Goal: Transaction & Acquisition: Download file/media

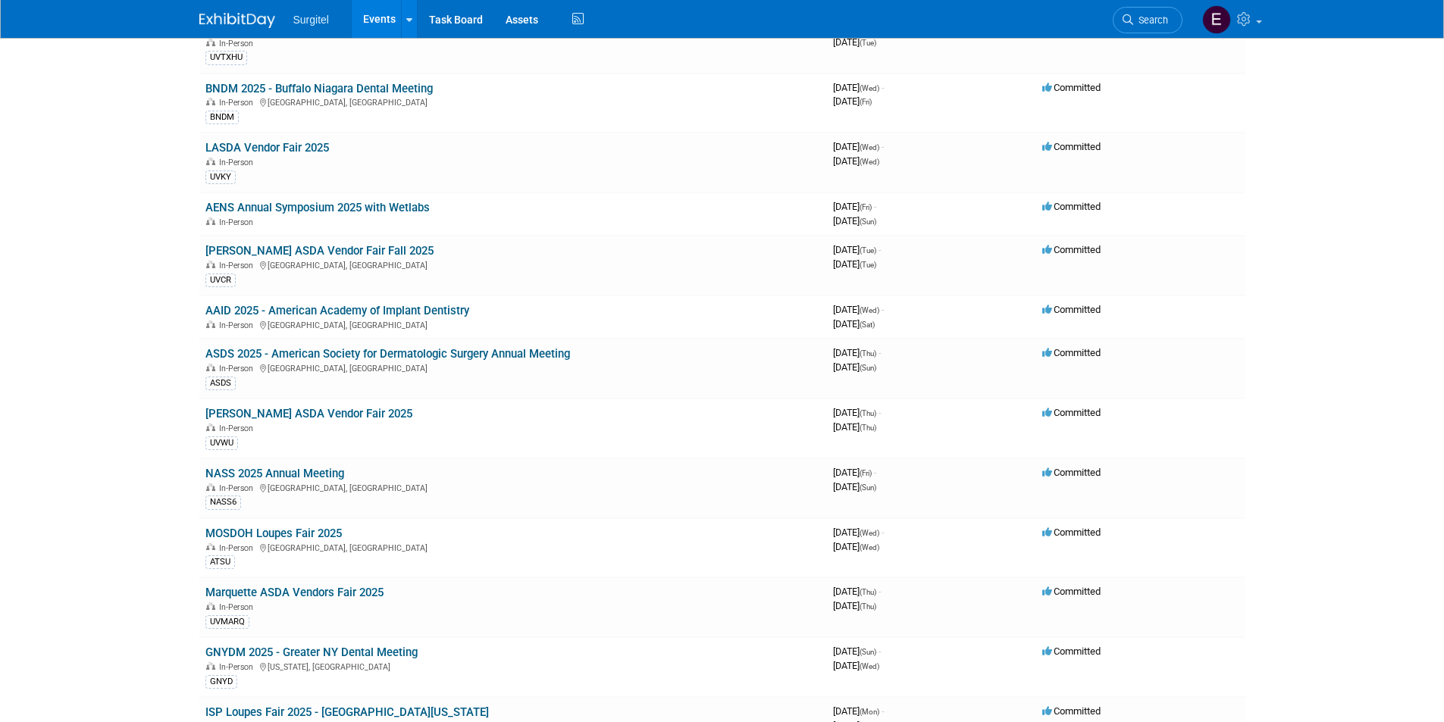
scroll to position [2653, 0]
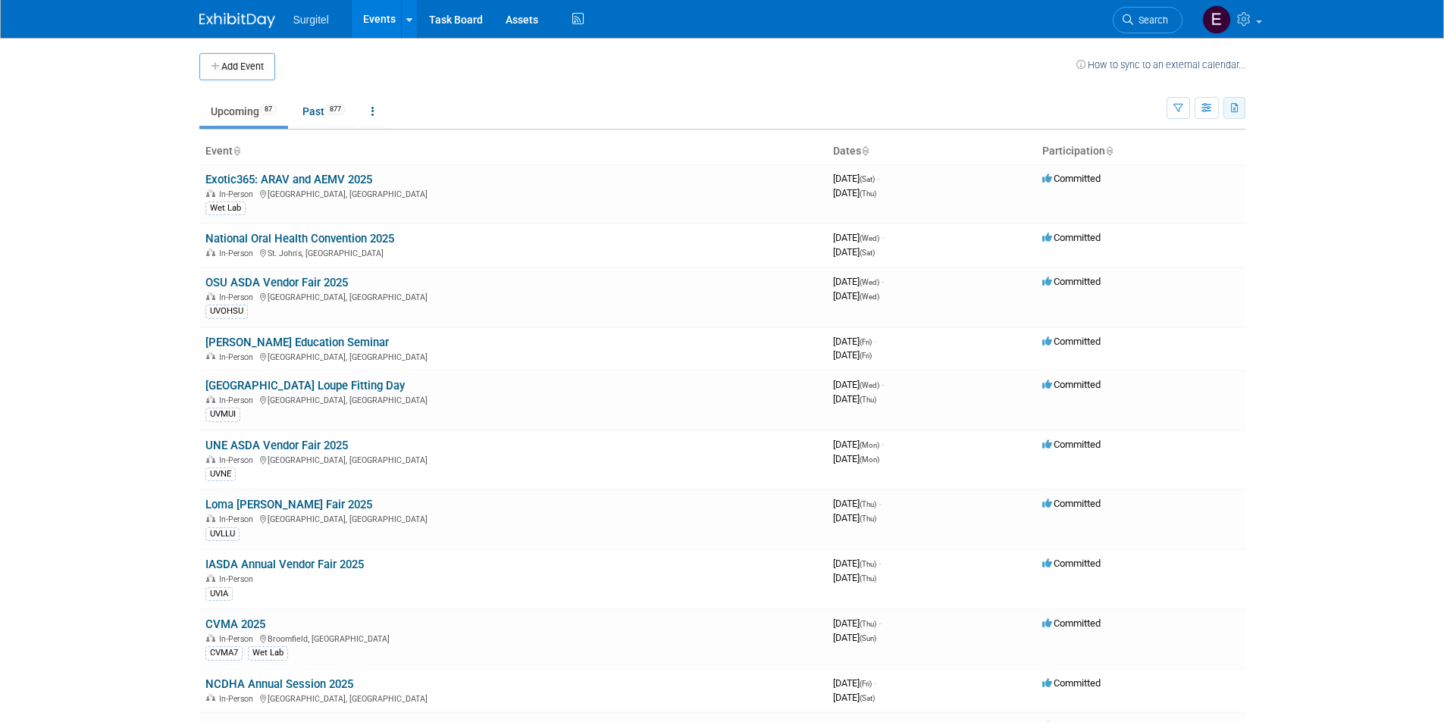
click at [1229, 111] on button "button" at bounding box center [1234, 108] width 22 height 22
click at [1166, 177] on span "(964 Events)" at bounding box center [1148, 180] width 52 height 11
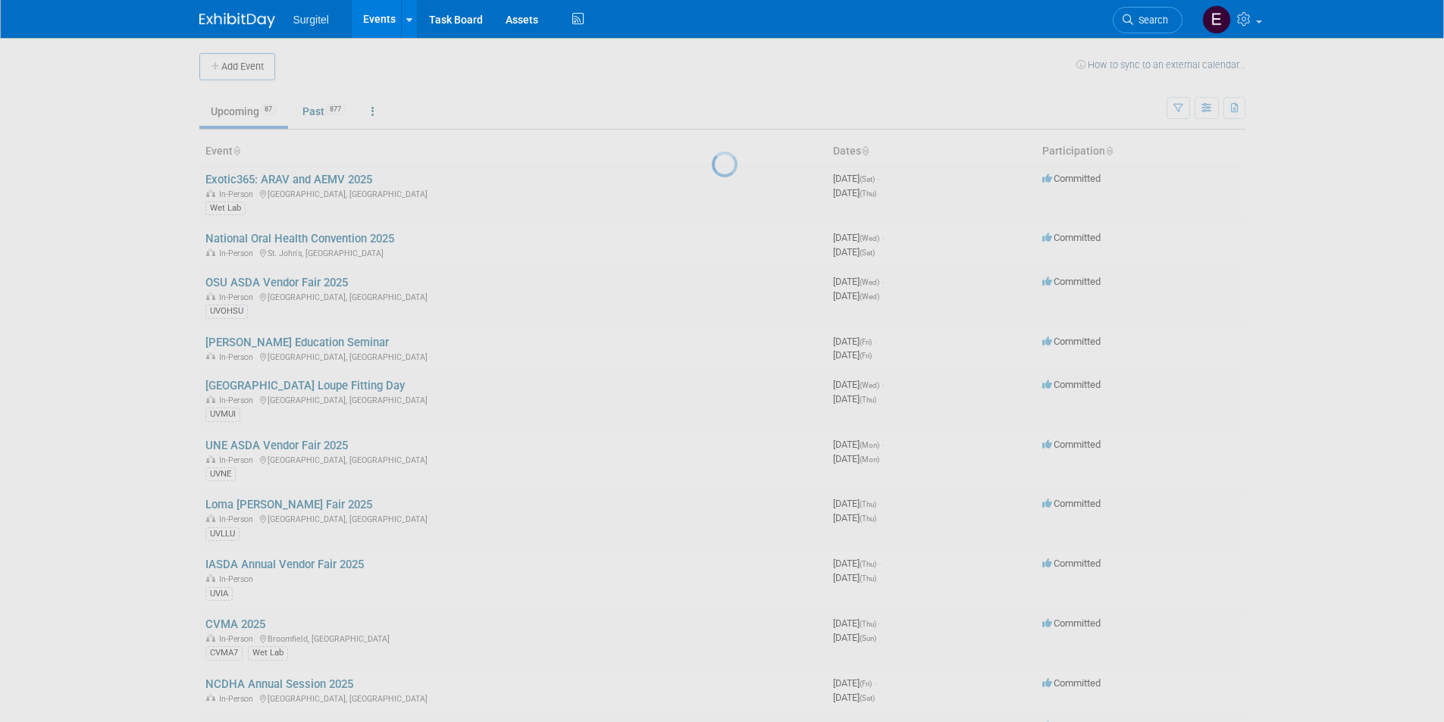
click at [733, 107] on div at bounding box center [722, 361] width 21 height 722
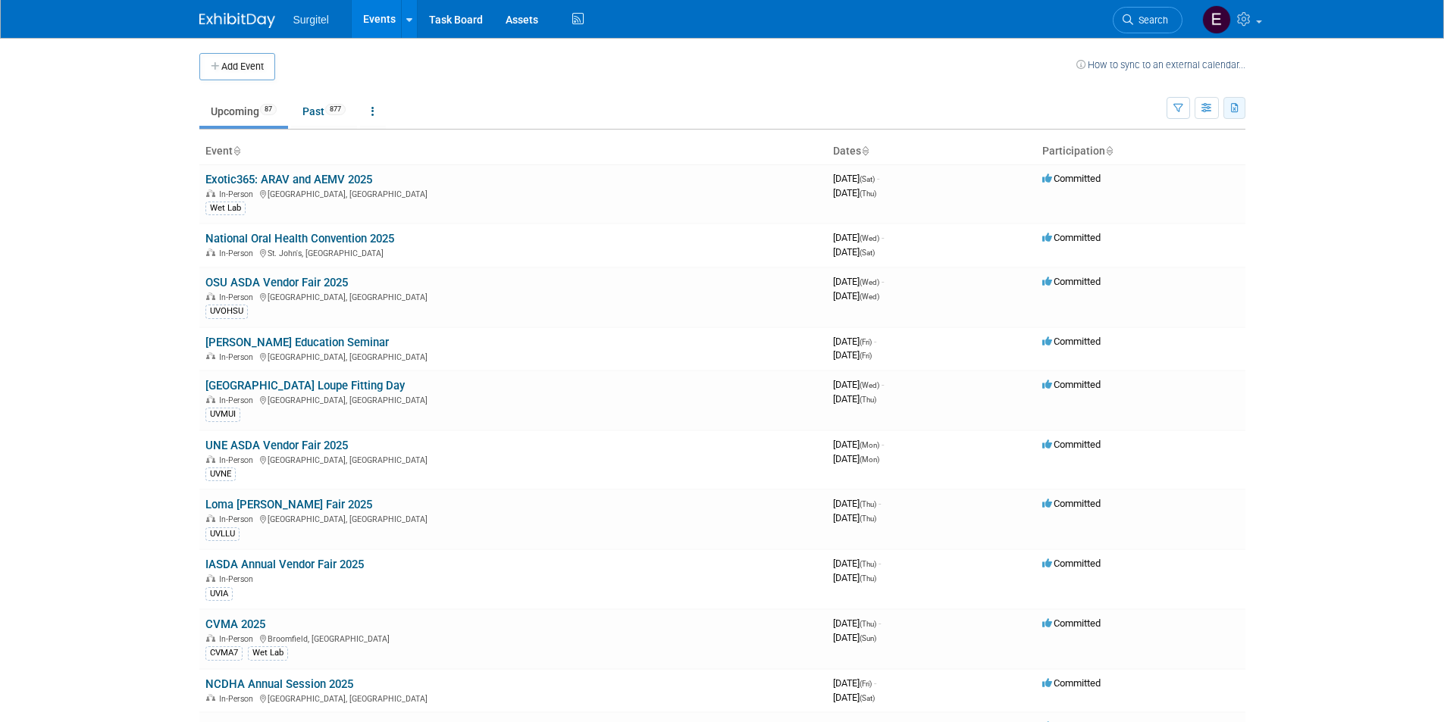
click at [1243, 105] on button "button" at bounding box center [1234, 108] width 22 height 22
click at [1157, 155] on link "Export Current View (87 Events)" at bounding box center [1151, 156] width 164 height 21
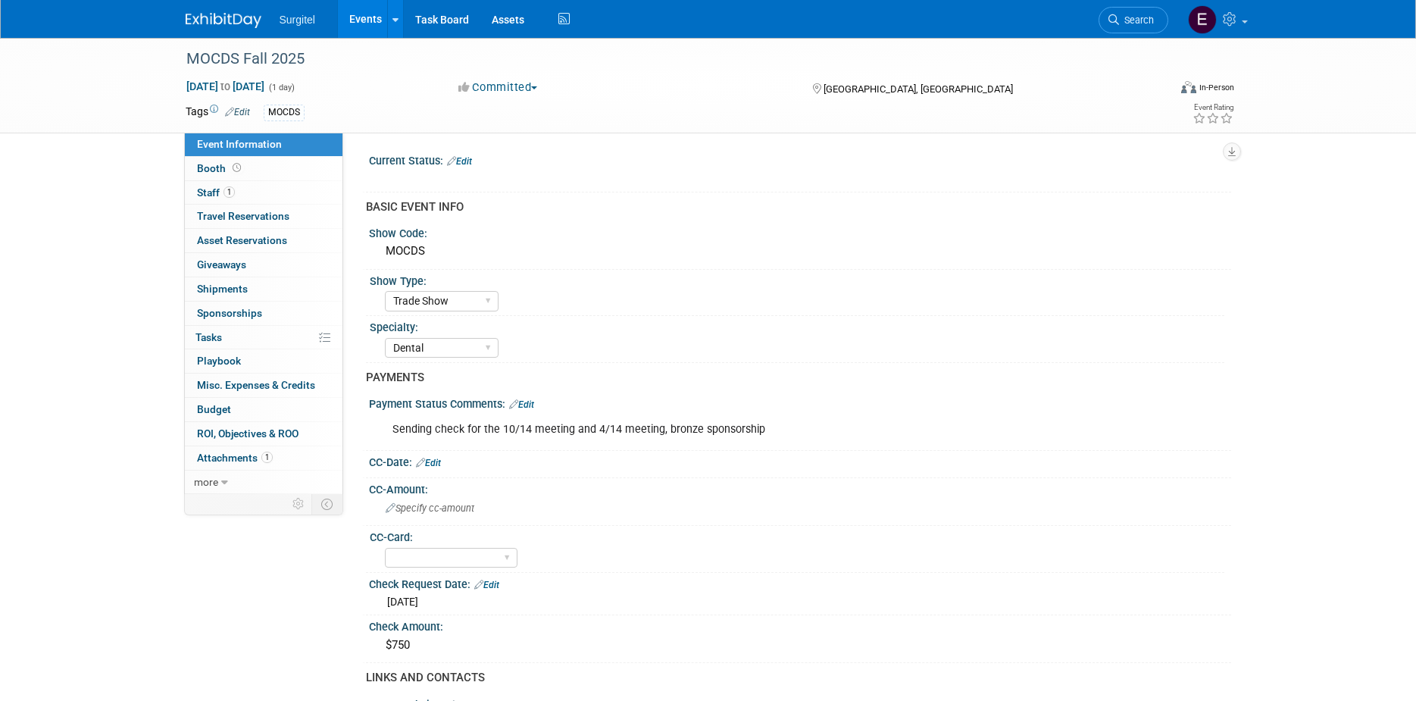
select select "Trade Show"
select select "Dental"
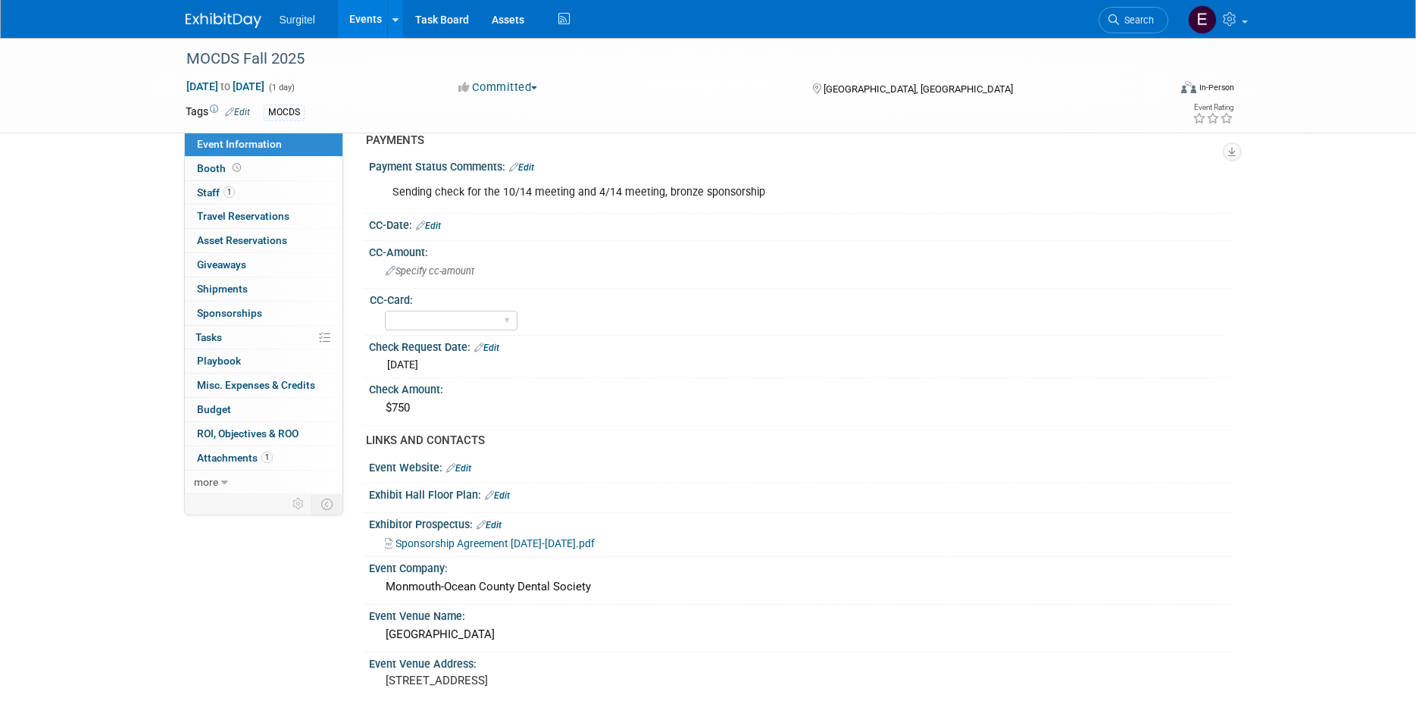
scroll to position [133, 0]
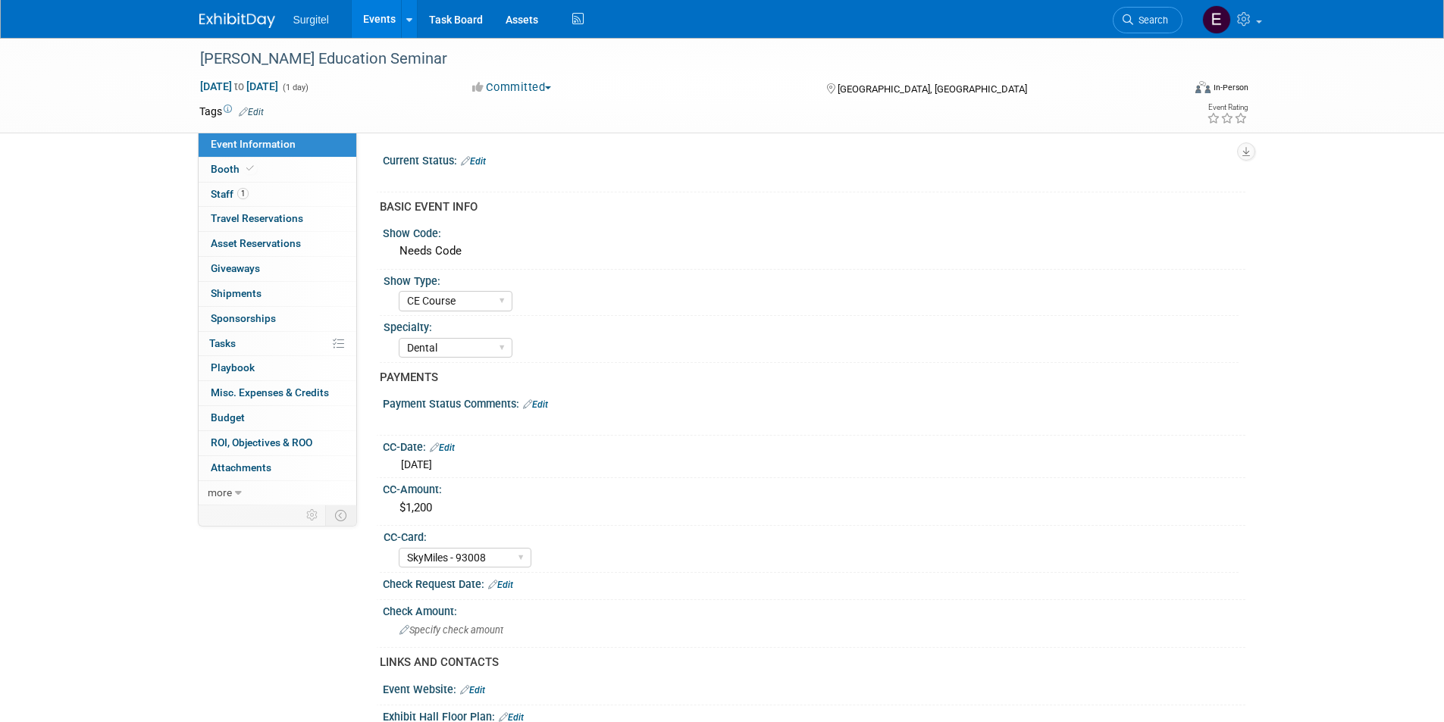
select select "CE Course"
select select "Dental"
select select "SkyMiles - 93008"
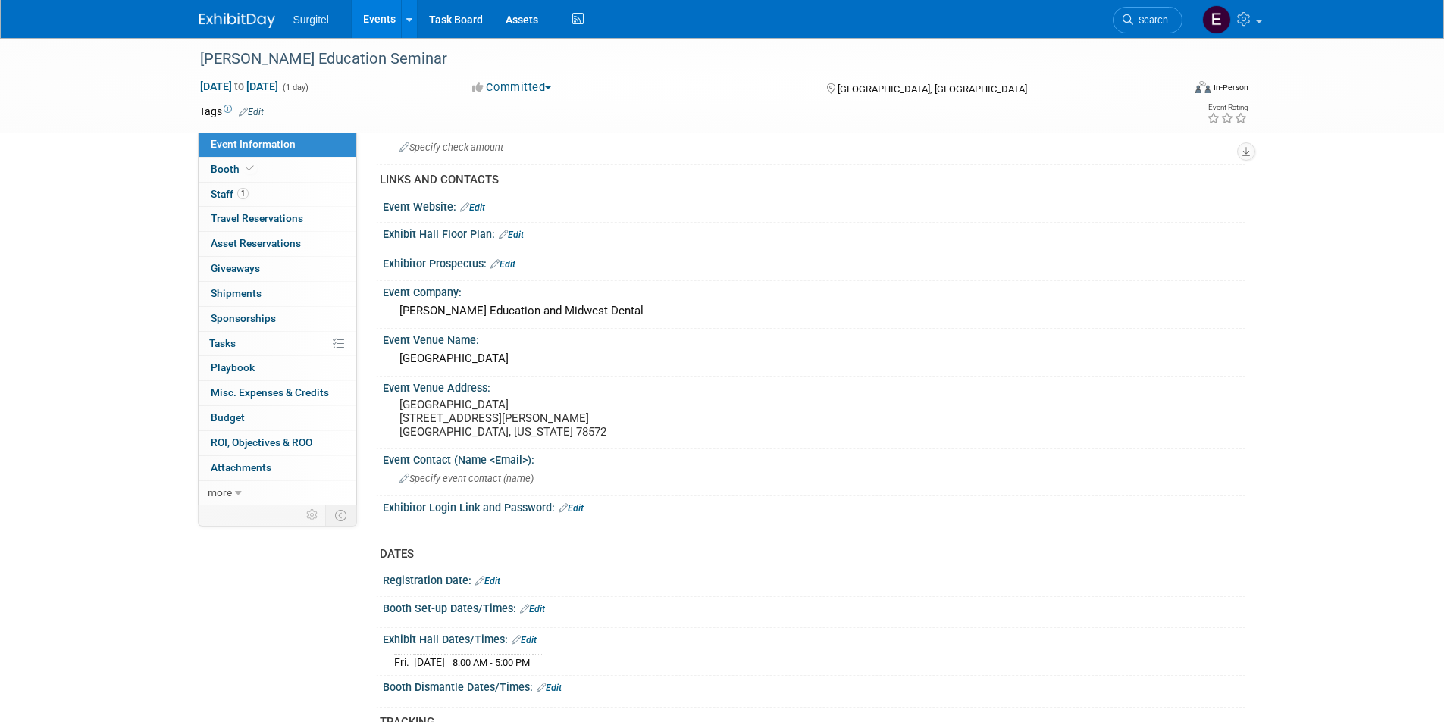
scroll to position [474, 0]
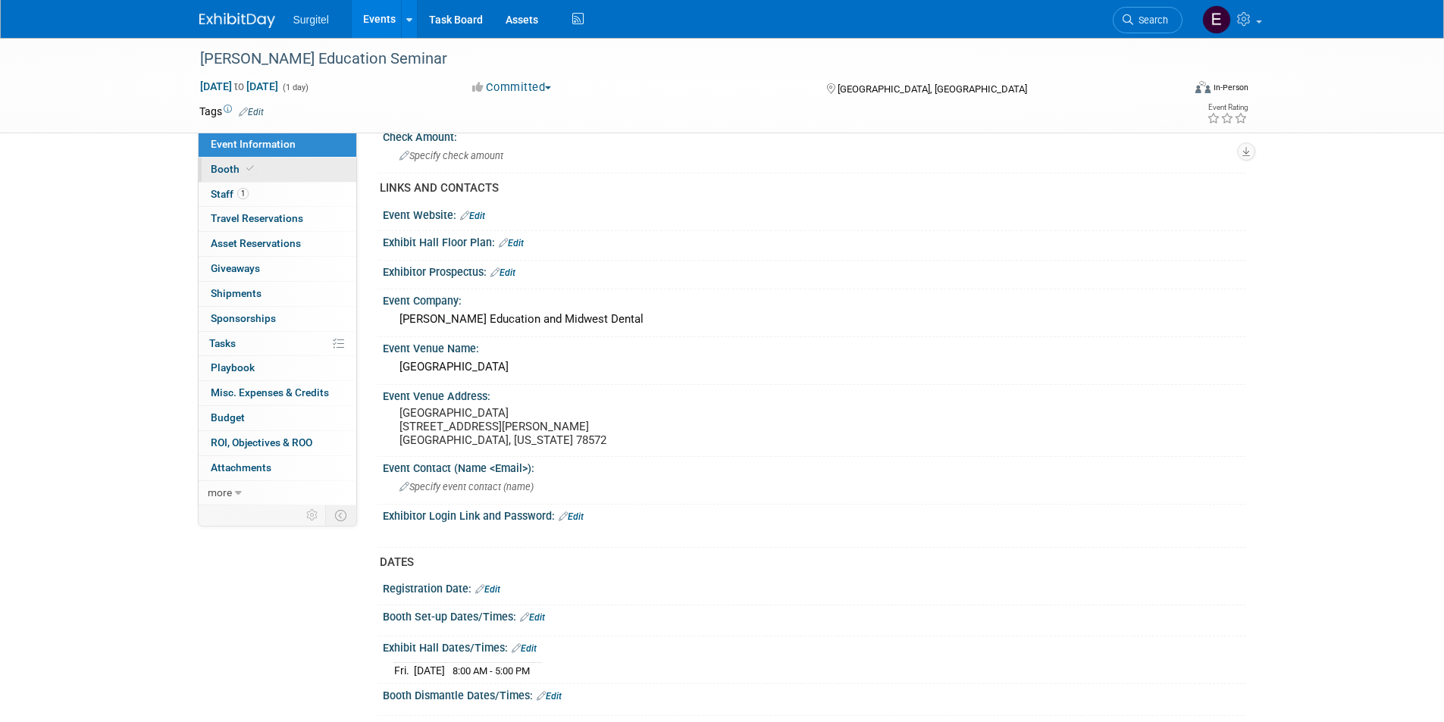
click at [241, 160] on link "Booth" at bounding box center [278, 170] width 158 height 24
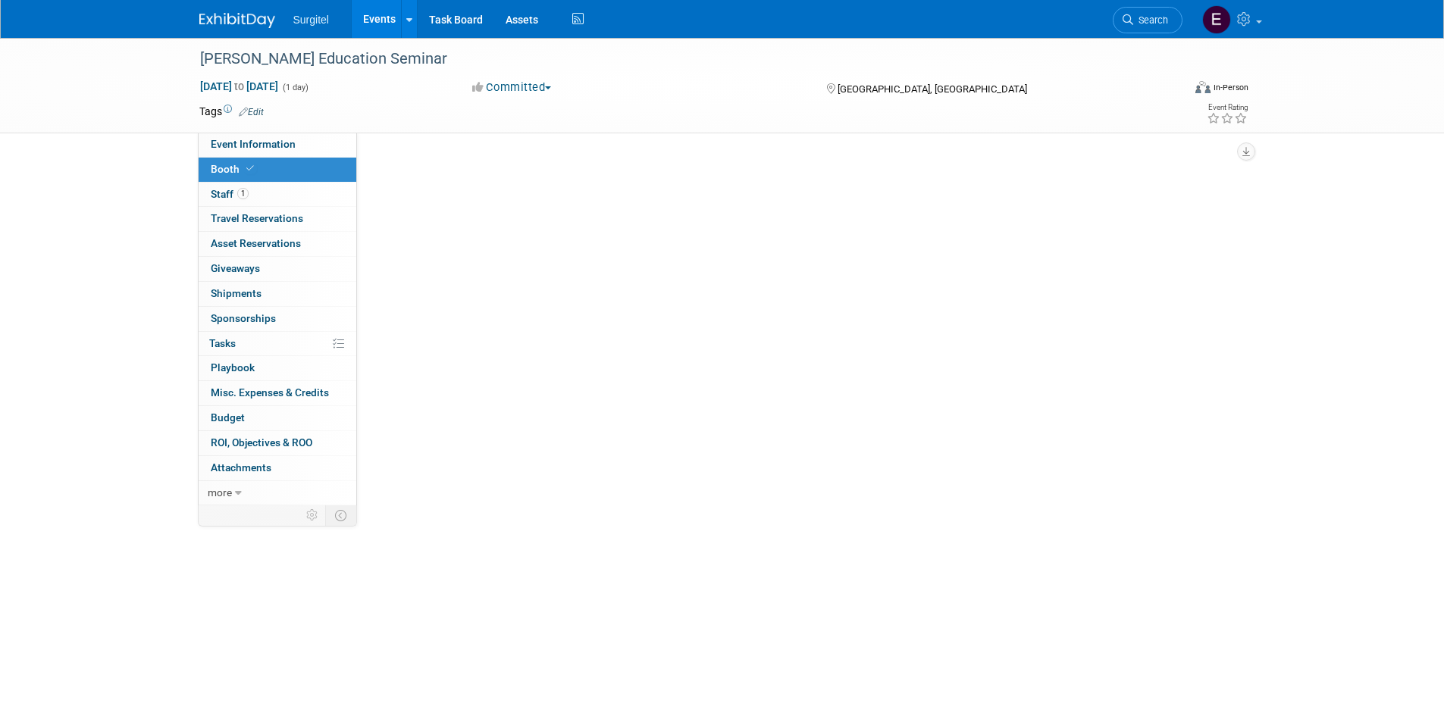
scroll to position [0, 0]
